Goal: Communication & Community: Answer question/provide support

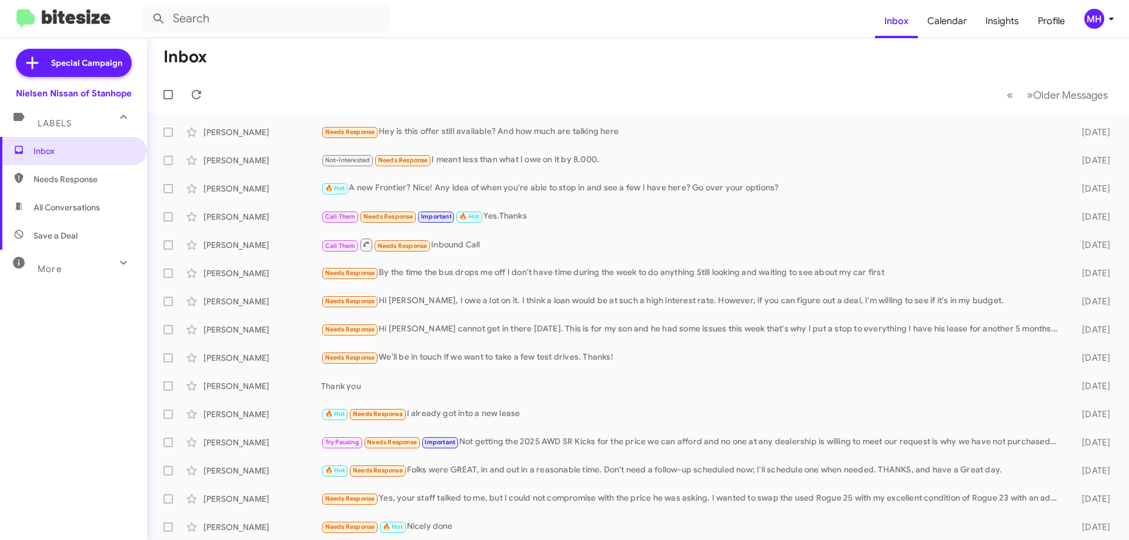
click at [71, 213] on span "All Conversations" at bounding box center [73, 207] width 147 height 28
type input "in:all-conversations"
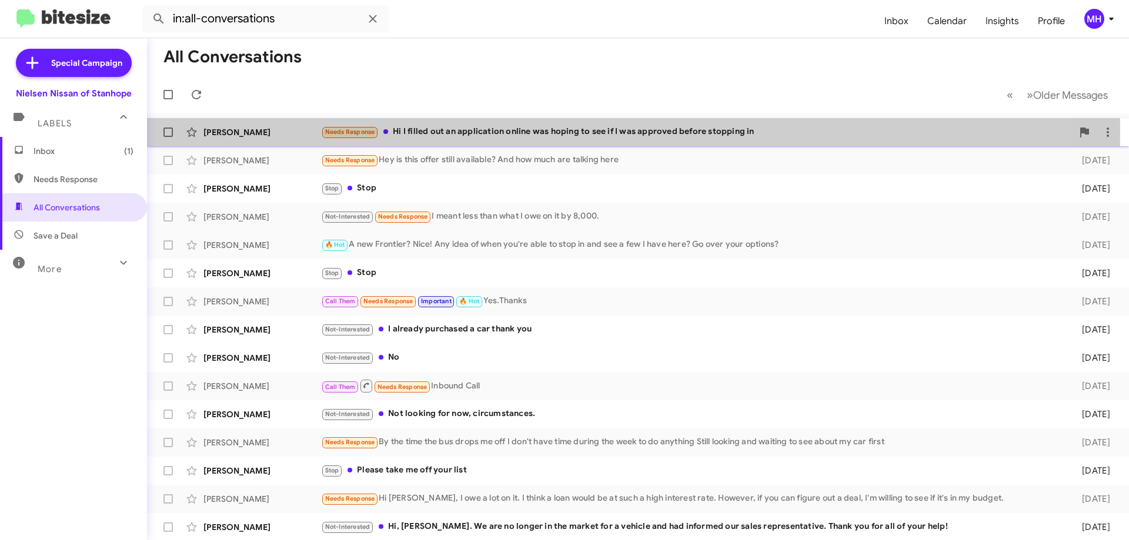
click at [499, 131] on div "Needs Response Hi I filled out an application online was hoping to see if I was…" at bounding box center [696, 132] width 751 height 14
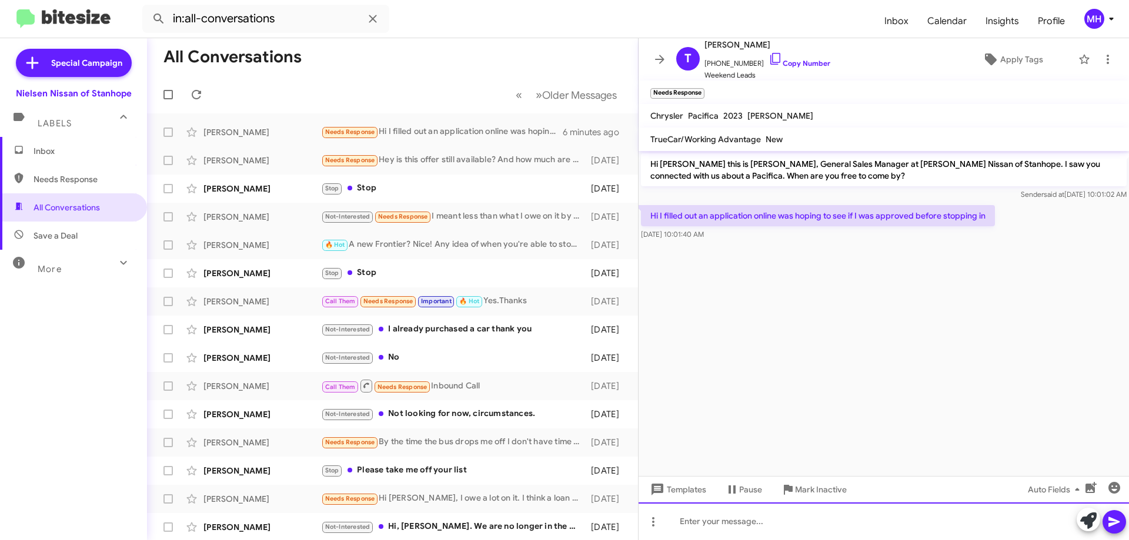
click at [689, 524] on div at bounding box center [883, 522] width 490 height 38
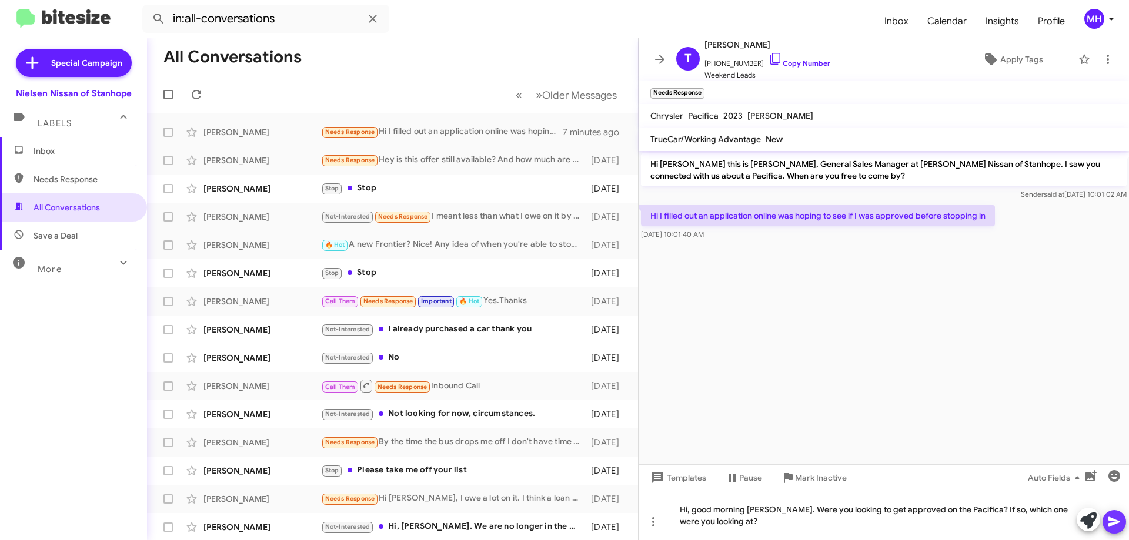
click at [1117, 520] on icon at bounding box center [1114, 522] width 14 height 14
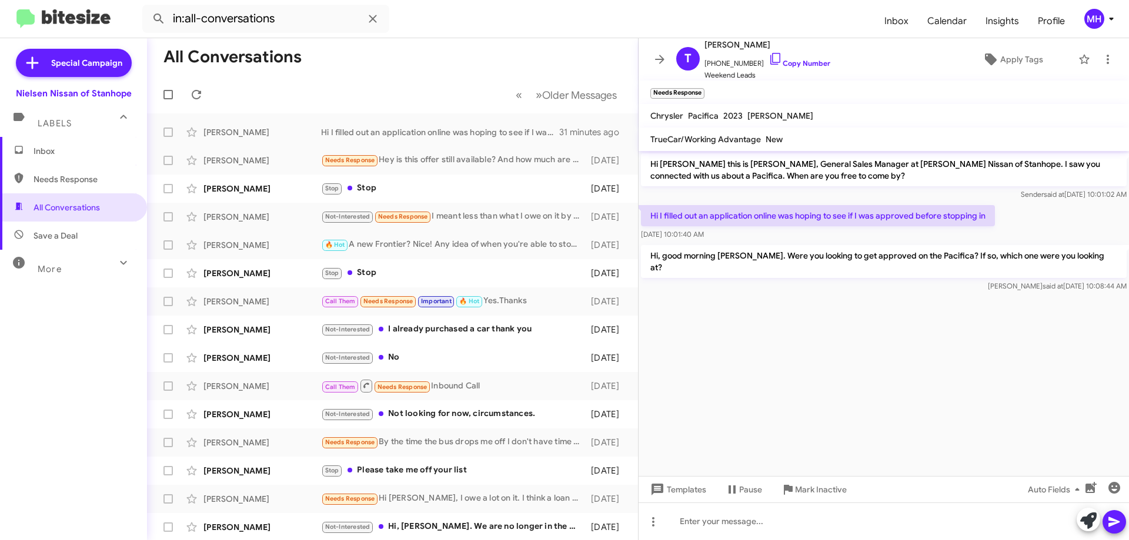
click at [40, 142] on span "Inbox" at bounding box center [73, 151] width 147 height 28
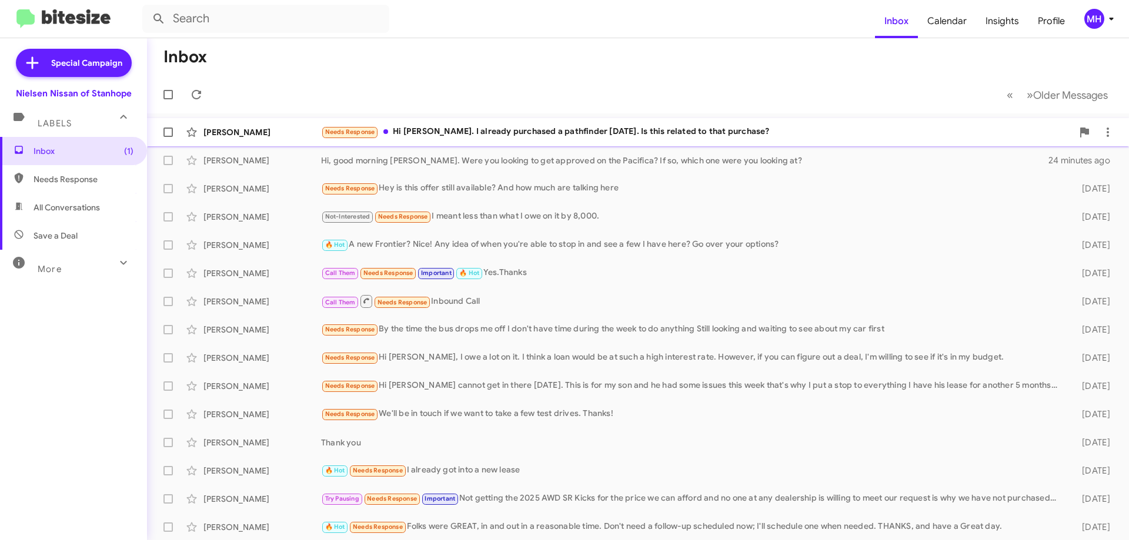
click at [453, 130] on div "Needs Response Hi [PERSON_NAME]. I already purchased a pathfinder [DATE]. Is th…" at bounding box center [696, 132] width 751 height 14
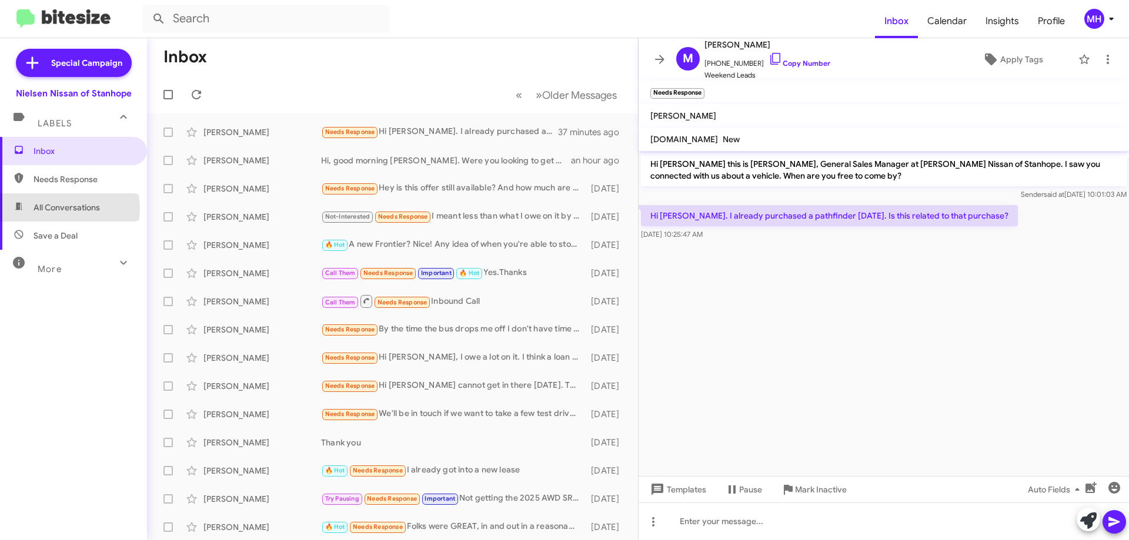
click at [59, 209] on span "All Conversations" at bounding box center [67, 208] width 66 height 12
type input "in:all-conversations"
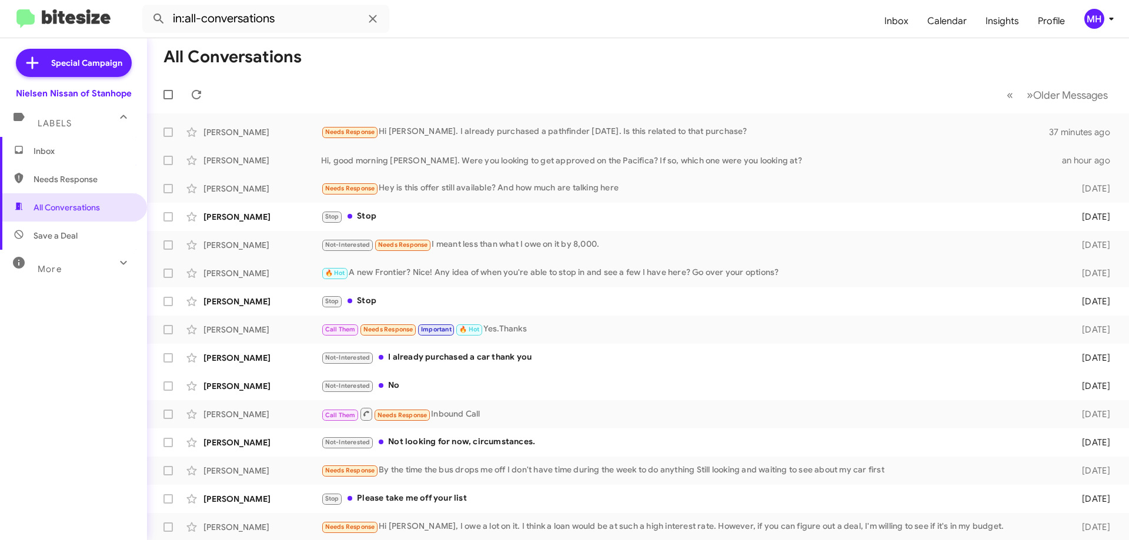
click at [66, 148] on span "Inbox" at bounding box center [84, 151] width 100 height 12
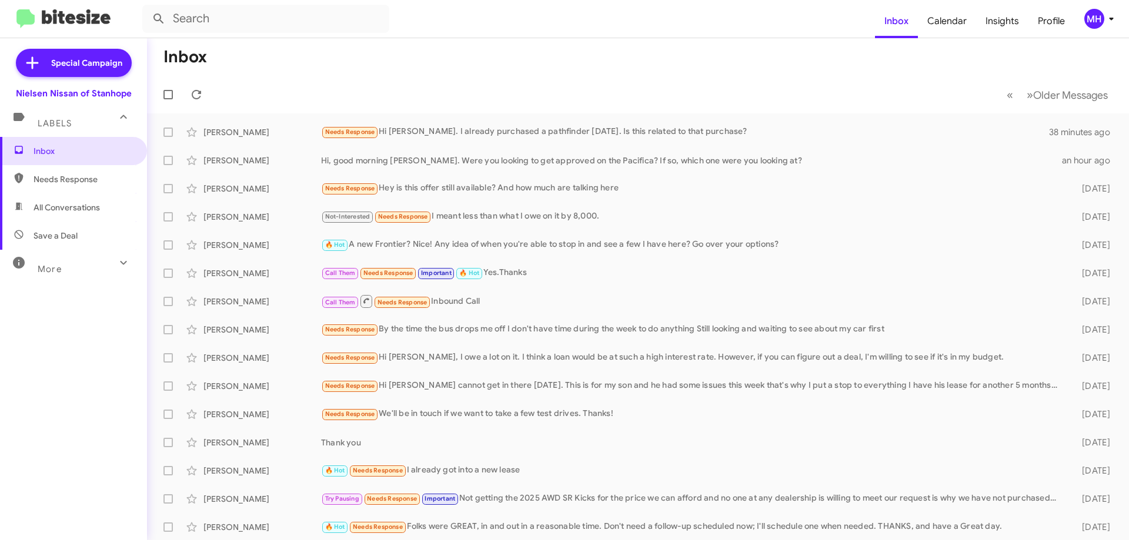
click at [63, 208] on span "All Conversations" at bounding box center [67, 208] width 66 height 12
type input "in:all-conversations"
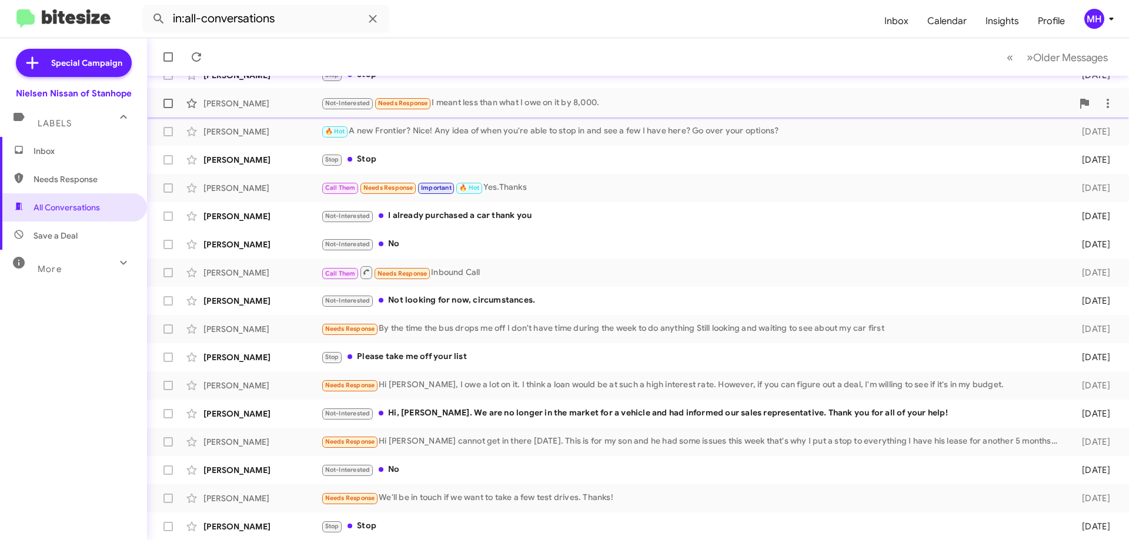
scroll to position [142, 0]
